Goal: Use online tool/utility: Utilize a website feature to perform a specific function

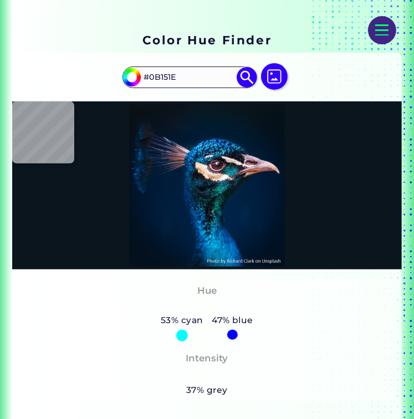
scroll to position [166, 0]
click at [274, 79] on img at bounding box center [274, 76] width 27 height 27
click at [0, 0] on input "file" at bounding box center [0, 0] width 0 height 0
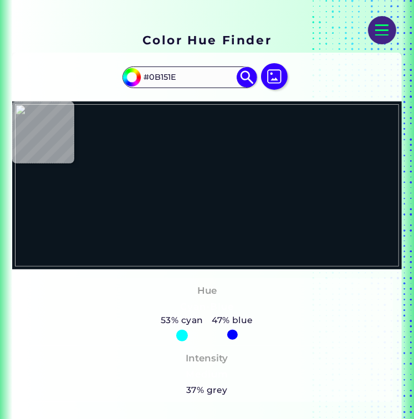
type input "#b1cbe8"
type input "#B1CBE8"
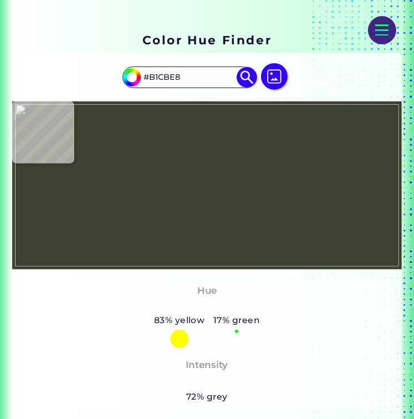
type input "#3e412f"
type input "#3E412F"
type input "#565d38"
type input "#565D38"
type input "#6f7659"
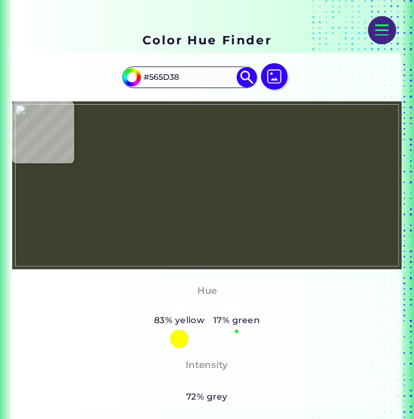
type input "#6F7659"
type input "#4e543b"
type input "#4E543B"
type input "#545b38"
type input "#545B38"
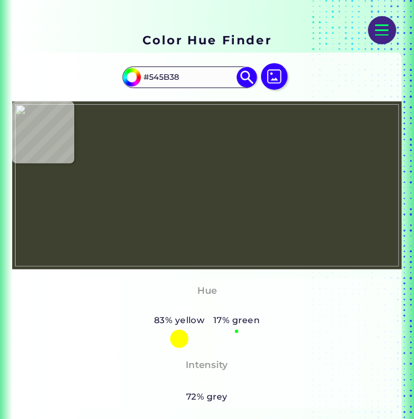
type input "#20231c"
type input "#20231C"
type input "#313a2e"
type input "#313A2E"
type input "#1d221d"
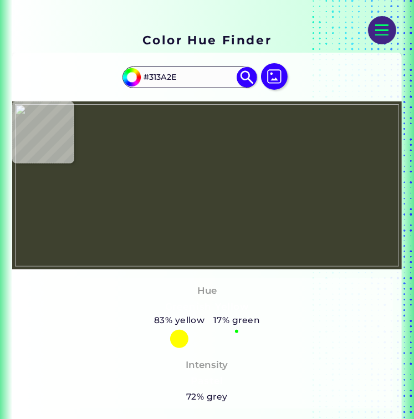
type input "#1D221D"
type input "#283024"
type input "#6e784e"
type input "#6E784E"
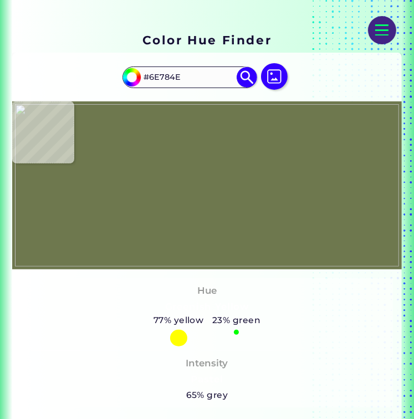
type input "#282624"
type input "#312a2a"
type input "#312A2A"
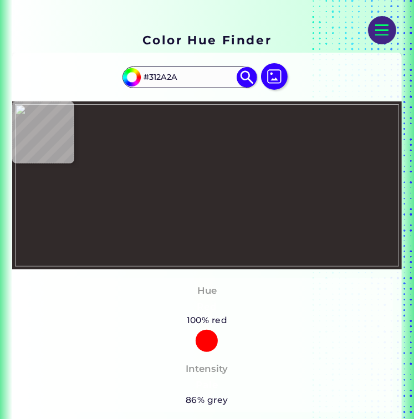
type input "#6c6a49"
type input "#6C6A49"
type input "#131015"
type input "#181314"
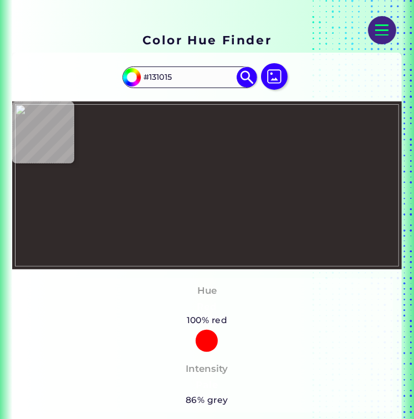
type input "#181314"
type input "#0c0a0b"
type input "#0C0A0B"
type input "#b98f46"
type input "#B98F46"
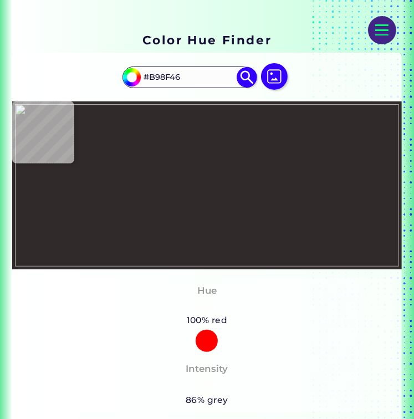
type input "#525c2b"
type input "#525C2B"
type input "#737b47"
type input "#737B47"
type input "#141c19"
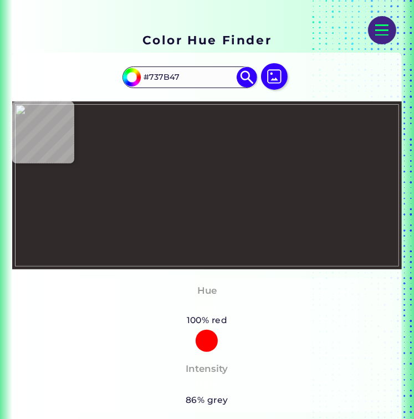
type input "#141C19"
type input "#182c25"
type input "#182C25"
type input "#131a17"
type input "#131A17"
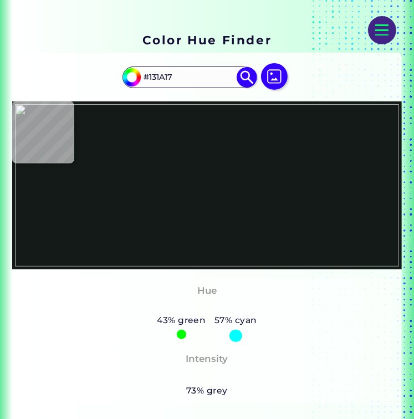
type input "#06130e"
type input "#06130E"
type input "#6d6361"
type input "#6D6361"
type input "#282624"
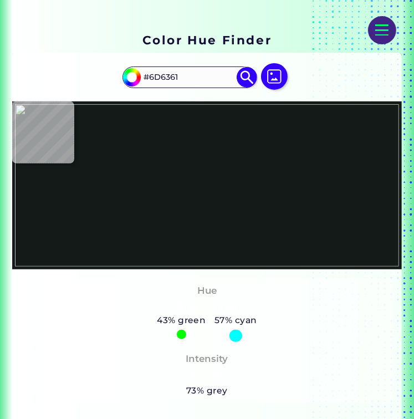
type input "#282624"
type input "#0f0d0e"
type input "#0F0D0E"
type input "#100d0e"
type input "#100D0E"
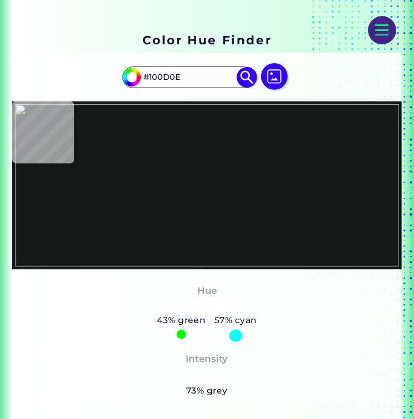
type input "#605e5d"
type input "#605E5D"
type input "#474543"
type input "#080606"
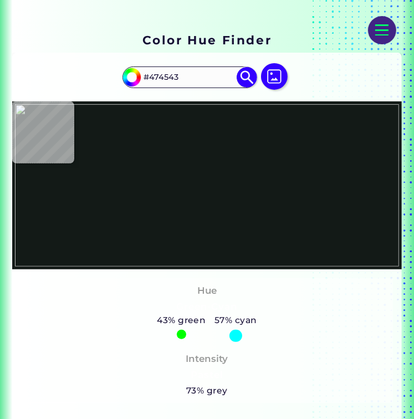
type input "#080606"
type input "#100d10"
type input "#100D10"
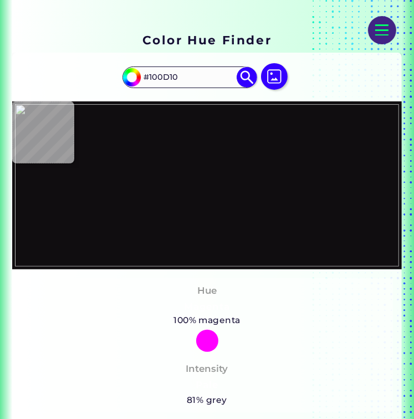
type input "#273732"
type input "#233632"
type input "#1b2723"
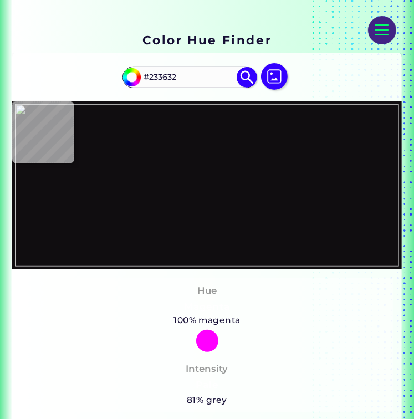
type input "#1B2723"
type input "#06130e"
type input "#06130E"
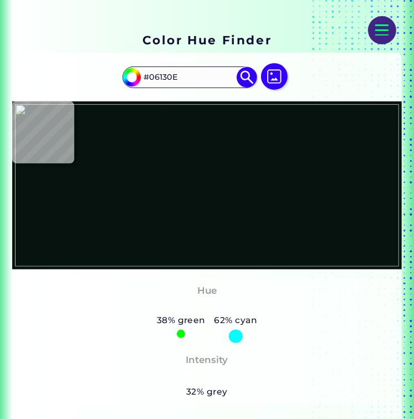
type input "#14221d"
type input "#14221D"
type input "#1c2922"
type input "#1C2922"
type input "#182420"
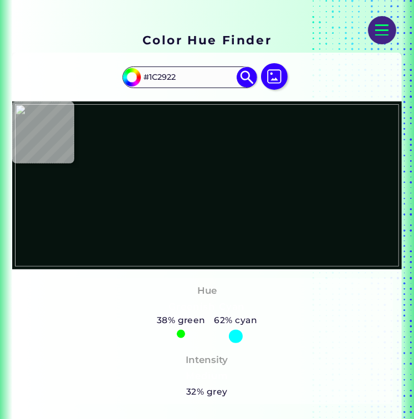
type input "#182420"
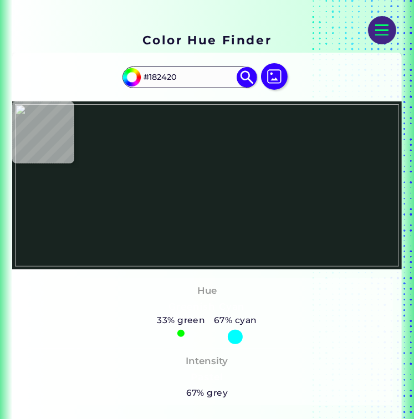
click at [258, 160] on img at bounding box center [207, 185] width 384 height 162
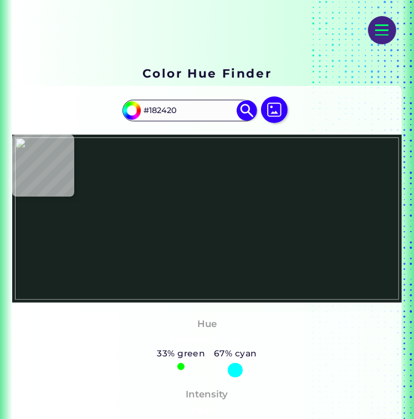
scroll to position [111, 0]
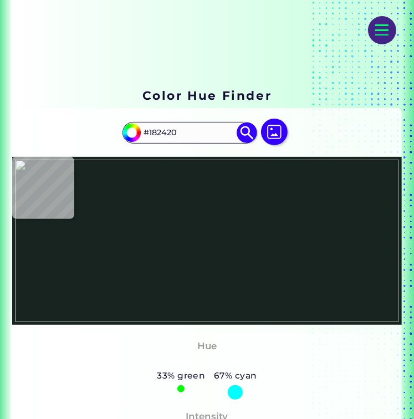
click at [315, 210] on img at bounding box center [207, 241] width 384 height 162
type input "#1b2c27"
type input "#1B2C27"
type input "#22433a"
type input "#22433A"
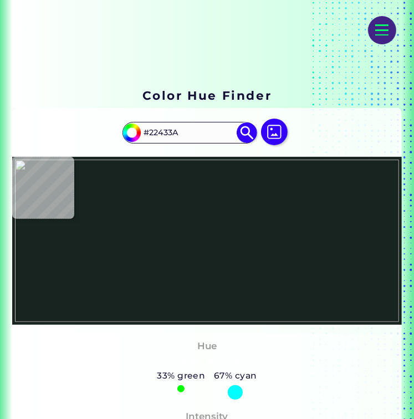
type input "#1e332e"
type input "#1E332E"
type input "#110f0d"
type input "#110F0D"
type input "#273732"
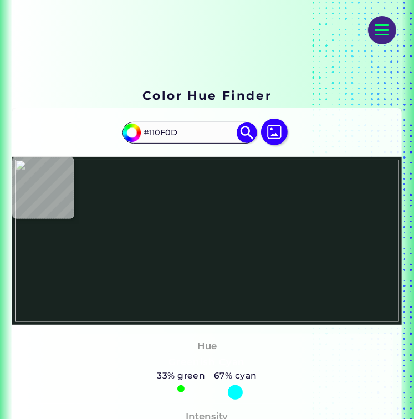
type input "#273732"
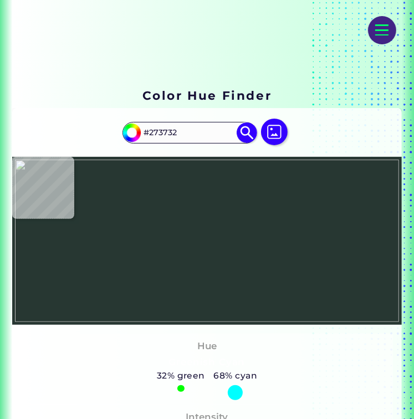
type input "#221717"
type input "#201011"
type input "#1d1415"
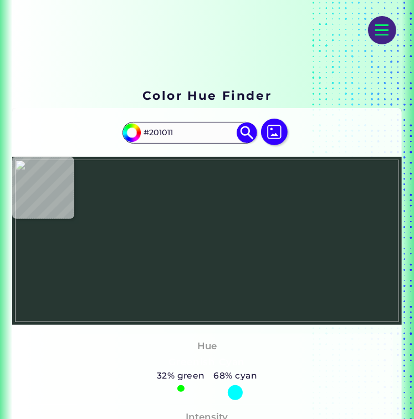
type input "#1D1415"
type input "#686345"
type input "#343522"
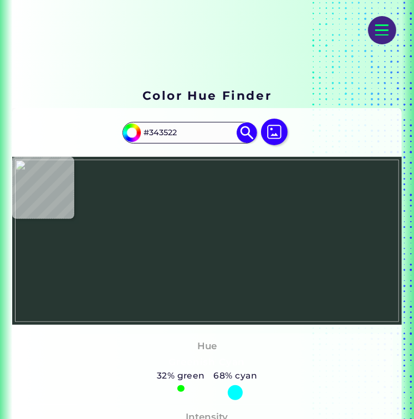
type input "#181614"
type input "#898382"
type input "#515a40"
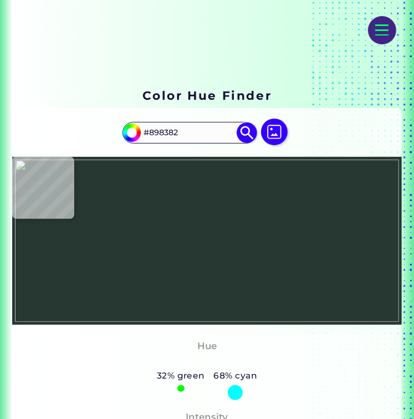
type input "#515A40"
type input "#8b917b"
type input "#8B917B"
type input "#3c473e"
type input "#3C473E"
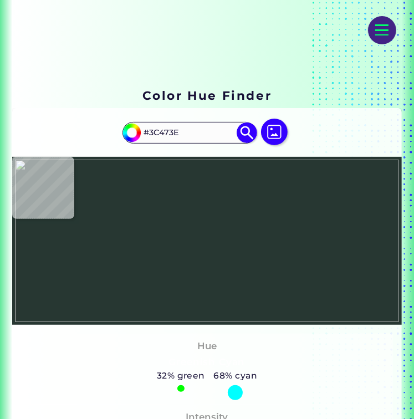
type input "#20241b"
type input "#20241B"
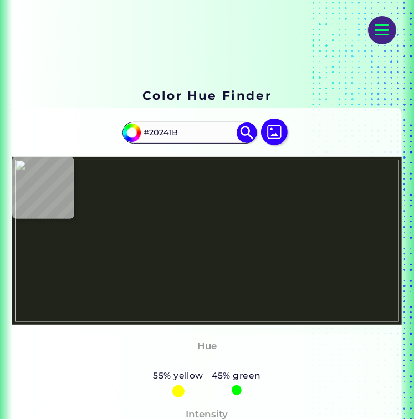
type input "#464a31"
type input "#464A31"
type input "#414433"
type input "#252c23"
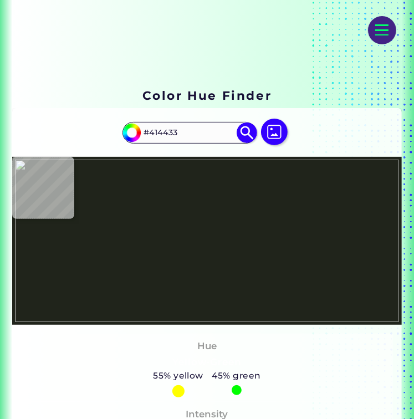
type input "#252C23"
type input "#5c653d"
type input "#5C653D"
type input "#cfa25f"
type input "#CFA25F"
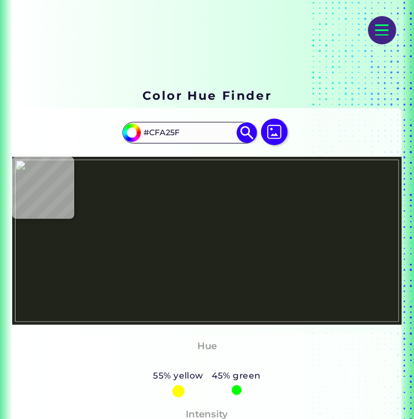
type input "#ae7a43"
type input "#AE7A43"
type input "#986c2d"
type input "#986C2D"
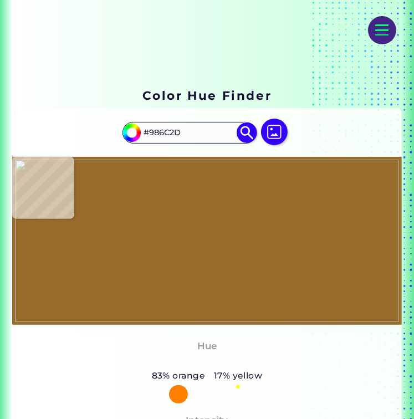
type input "#383634"
type input "#3d470e"
type input "#3D470E"
type input "#31351e"
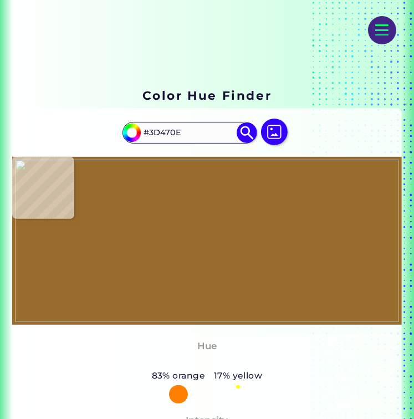
type input "#31351E"
type input "#444f25"
type input "#444F25"
type input "#778057"
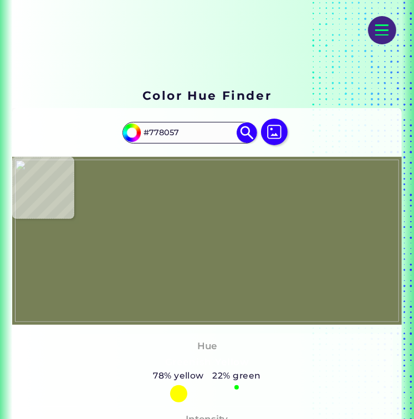
type input "#595e35"
type input "#595E35"
type input "#575c3d"
type input "#575C3D"
type input "#393512"
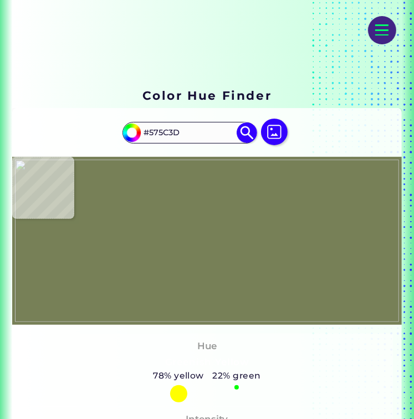
type input "#393512"
type input "#746e53"
type input "#746E53"
type input "#08100d"
type input "#08100D"
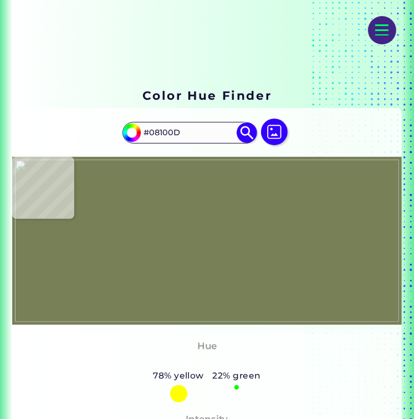
type input "#0d1c19"
type input "#0D1C19"
type input "#253932"
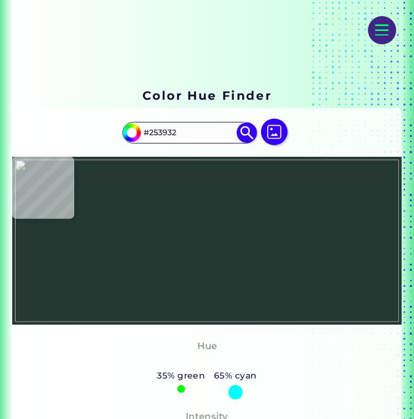
type input "#172521"
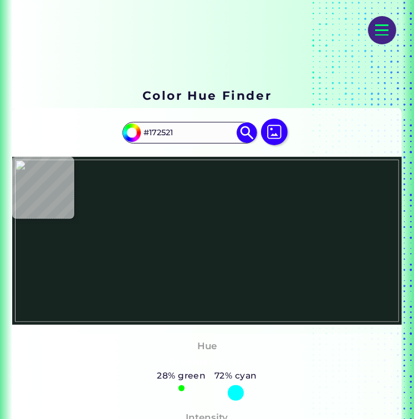
type input "#101414"
type input "#17231f"
type input "#17231F"
type input "#202c26"
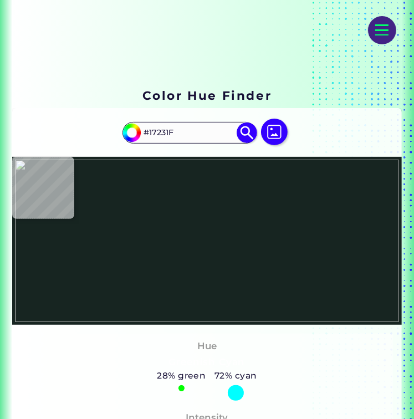
type input "#202C26"
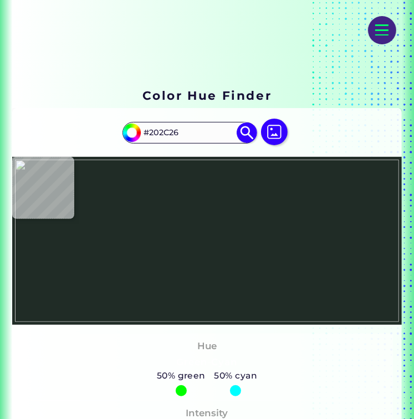
type input "#252322"
type input "#717960"
type input "#2b311b"
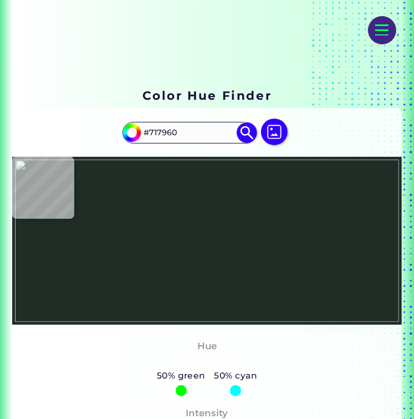
type input "#2B311B"
type input "#576039"
type input "#aaa683"
type input "#AAA683"
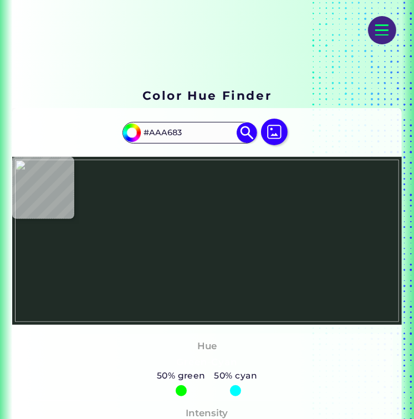
type input "#2d2a12"
type input "#2D2A12"
type input "#737160"
type input "#afa796"
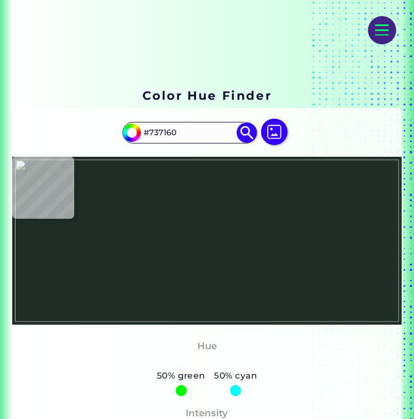
type input "#AFA796"
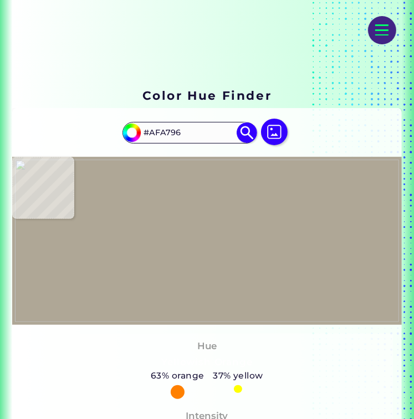
type input "#514d32"
type input "#514D32"
type input "#a2a5a2"
type input "#A2A5A2"
type input "#0b1413"
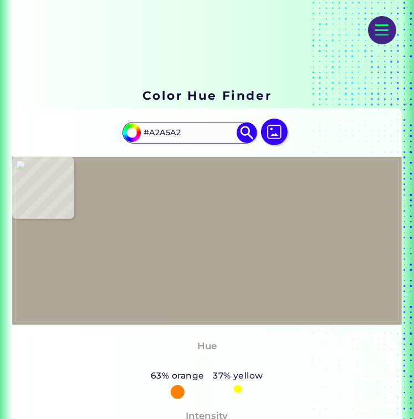
type input "#0B1413"
type input "#0f1e19"
type input "#0F1E19"
type input "#192622"
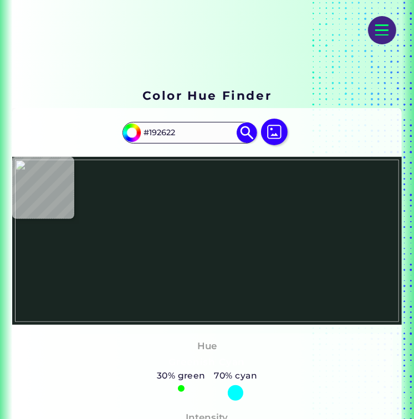
type input "#17211d"
type input "#17211D"
type input "#0e1614"
type input "#0E1614"
type input "#161f1c"
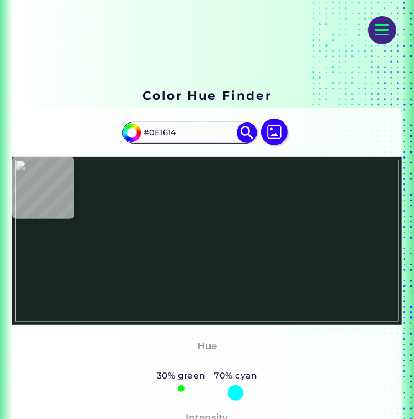
type input "#161F1C"
type input "#0c0b0c"
type input "#0C0B0C"
type input "#13211c"
type input "#13211C"
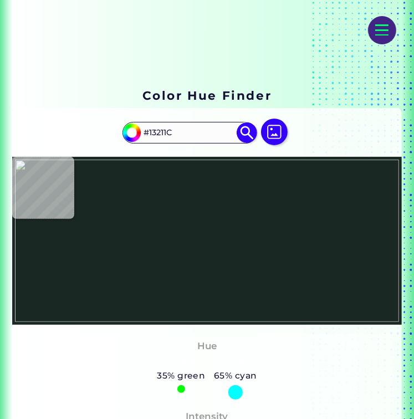
type input "#1a2823"
type input "#1A2823"
type input "#0e1b16"
type input "#0E1B16"
type input "#111d19"
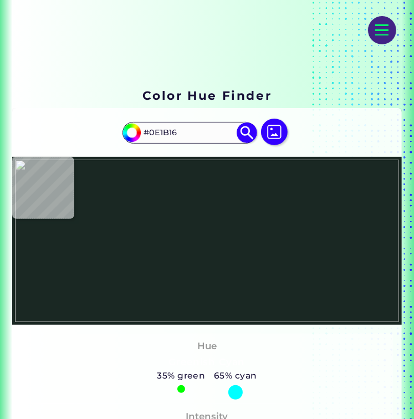
type input "#111D19"
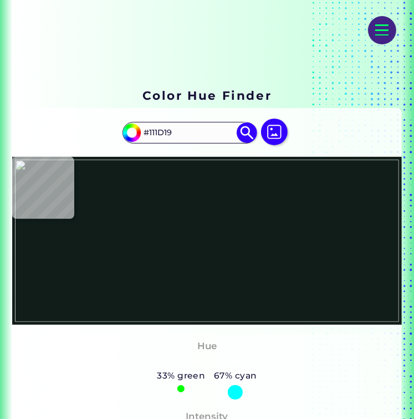
type input "#161f1c"
type input "#161F1C"
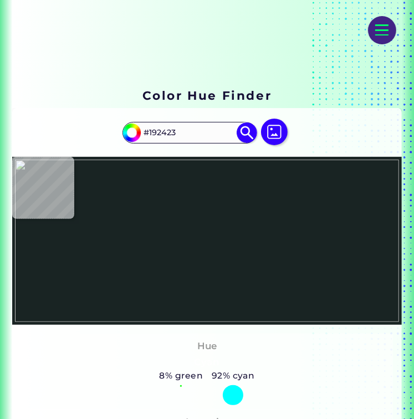
click at [257, 215] on img at bounding box center [207, 241] width 384 height 162
click at [184, 131] on input "#192423" at bounding box center [190, 133] width 100 height 18
click at [197, 211] on img at bounding box center [207, 241] width 384 height 162
click at [251, 217] on img at bounding box center [207, 241] width 384 height 162
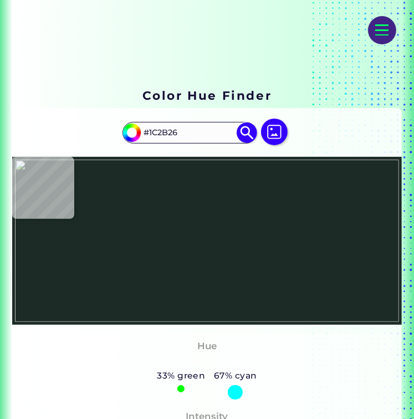
click at [191, 129] on input "#1C2B26" at bounding box center [190, 133] width 100 height 18
